Goal: Navigation & Orientation: Find specific page/section

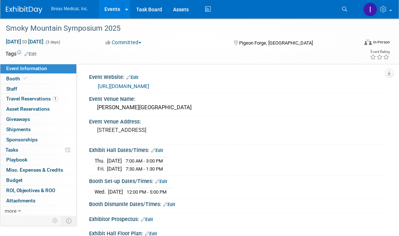
click at [149, 86] on link "https://www.encorehc.com/sms" at bounding box center [123, 86] width 51 height 6
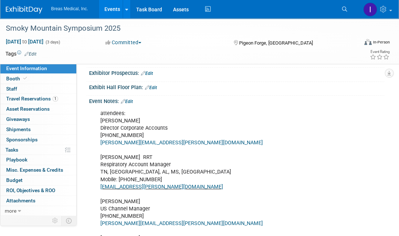
scroll to position [182, 0]
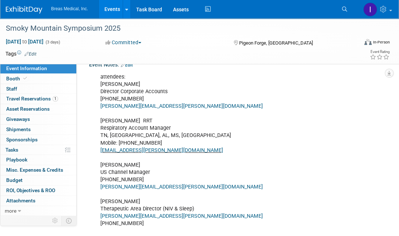
click at [108, 9] on link "Events" at bounding box center [112, 9] width 27 height 18
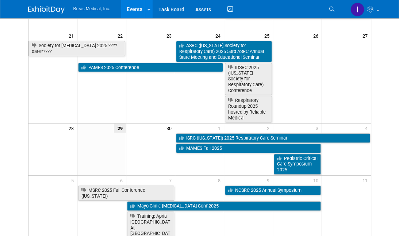
scroll to position [182, 0]
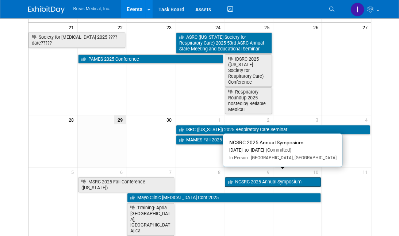
click at [253, 177] on link "NCSRC 2025 Annual Symposium" at bounding box center [273, 181] width 96 height 9
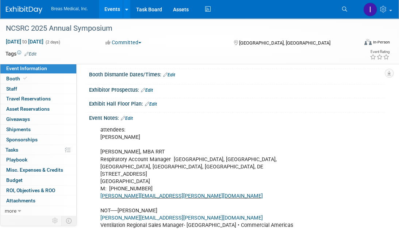
scroll to position [146, 0]
